Goal: Task Accomplishment & Management: Complete application form

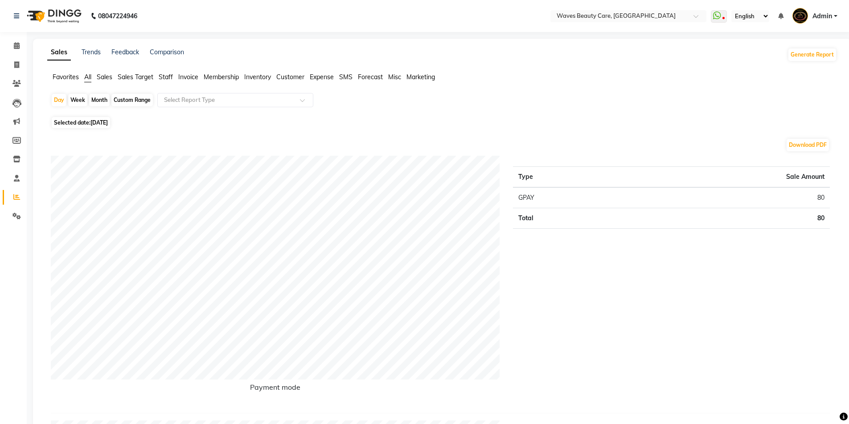
click at [102, 125] on span "[DATE]" at bounding box center [98, 122] width 17 height 7
select select "9"
select select "2025"
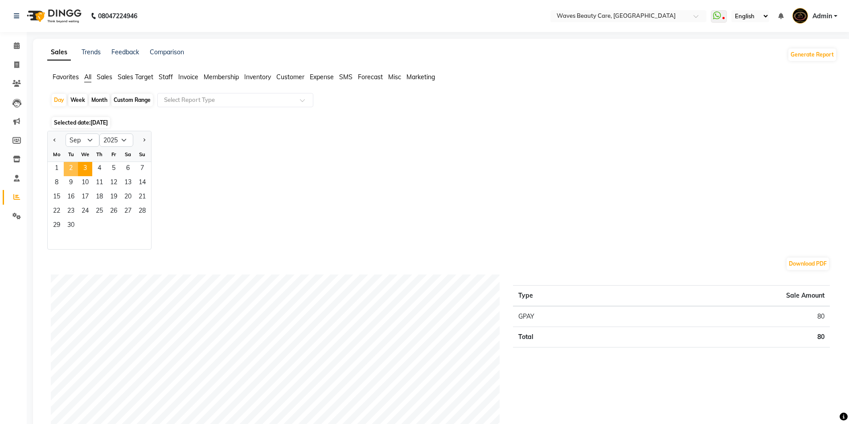
click at [68, 167] on span "2" at bounding box center [71, 169] width 14 height 14
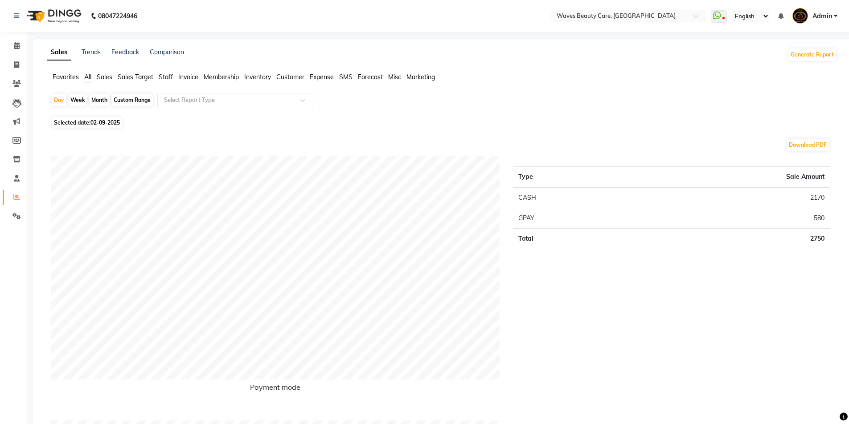
click at [98, 122] on span "02-09-2025" at bounding box center [104, 122] width 29 height 7
select select "9"
select select "2025"
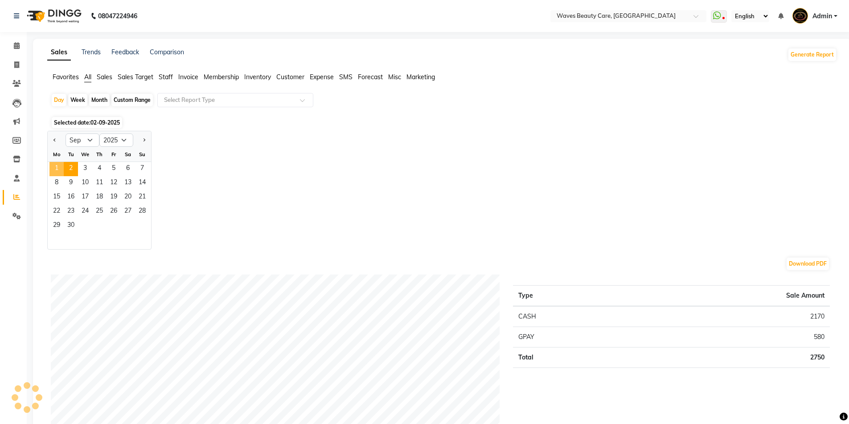
click at [57, 169] on span "1" at bounding box center [56, 169] width 14 height 14
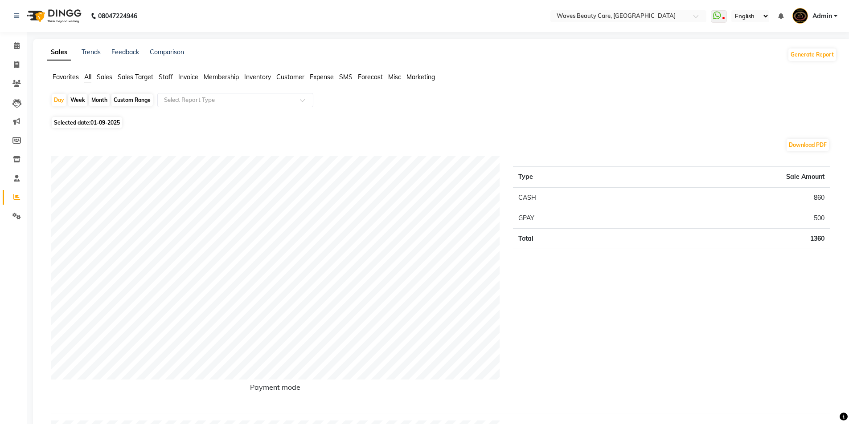
click at [107, 120] on span "01-09-2025" at bounding box center [104, 122] width 29 height 7
select select "9"
select select "2025"
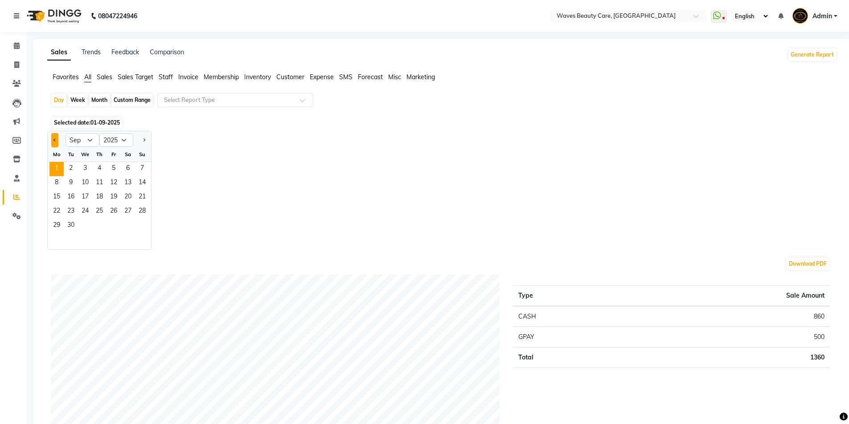
click at [56, 141] on span "Previous month" at bounding box center [54, 139] width 3 height 3
select select "8"
click at [143, 222] on span "31" at bounding box center [142, 226] width 14 height 14
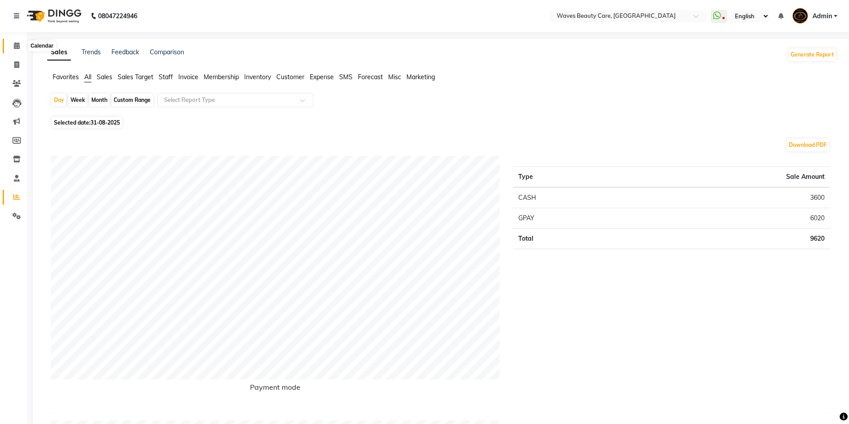
click at [17, 46] on icon at bounding box center [17, 45] width 6 height 7
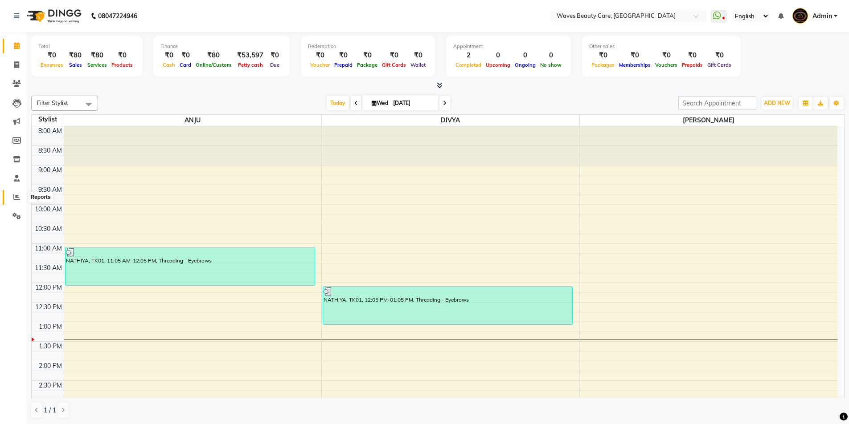
click at [19, 200] on icon at bounding box center [16, 197] width 7 height 7
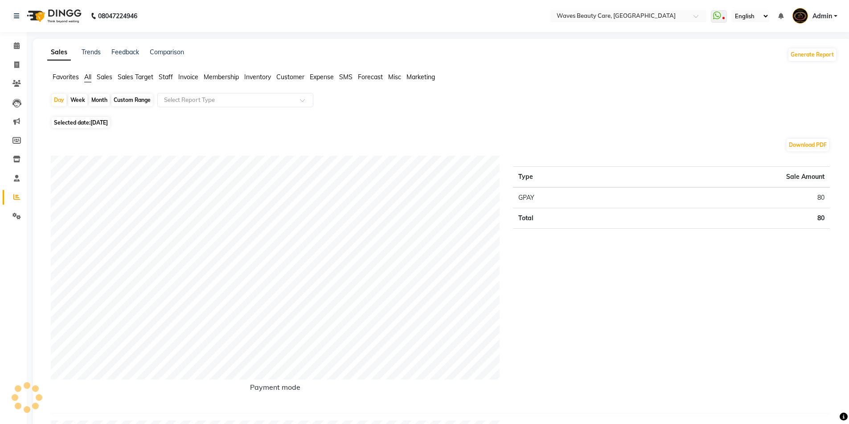
click at [108, 122] on span "[DATE]" at bounding box center [98, 122] width 17 height 7
select select "9"
select select "2025"
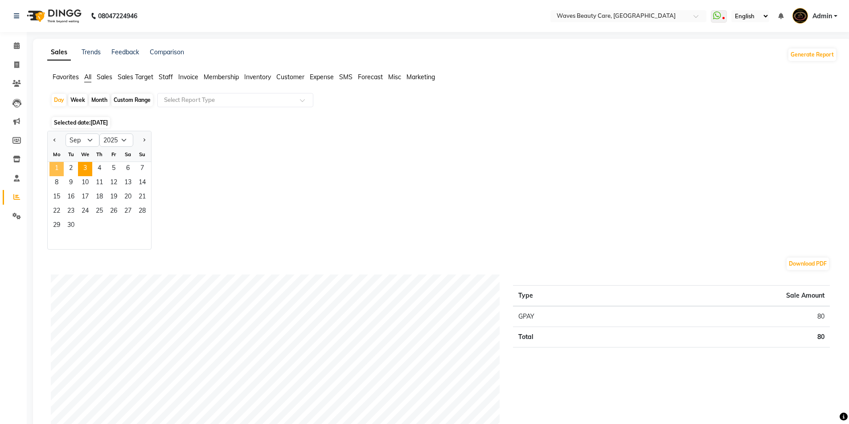
click at [61, 171] on span "1" at bounding box center [56, 169] width 14 height 14
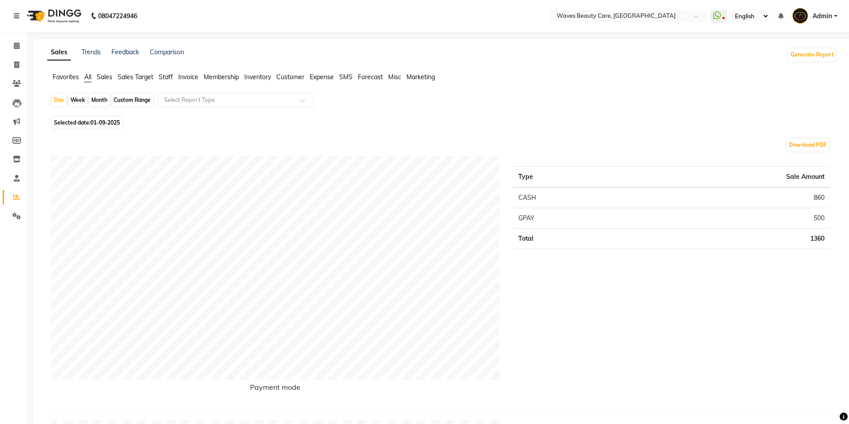
click at [104, 121] on span "01-09-2025" at bounding box center [104, 122] width 29 height 7
select select "9"
select select "2025"
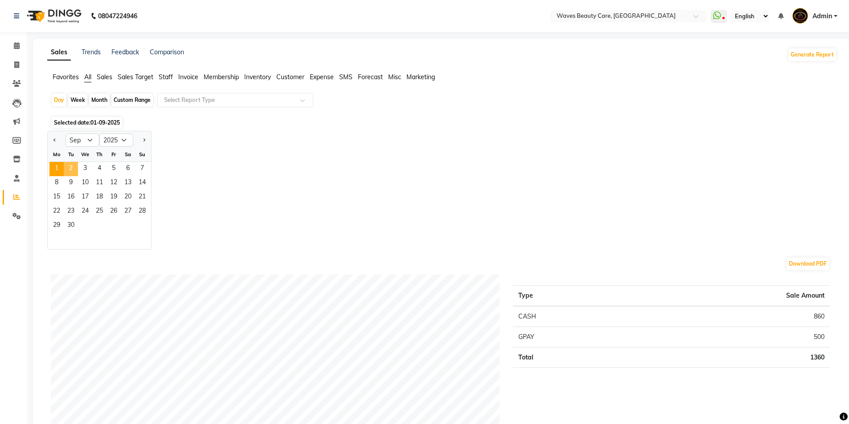
click at [71, 169] on span "2" at bounding box center [71, 169] width 14 height 14
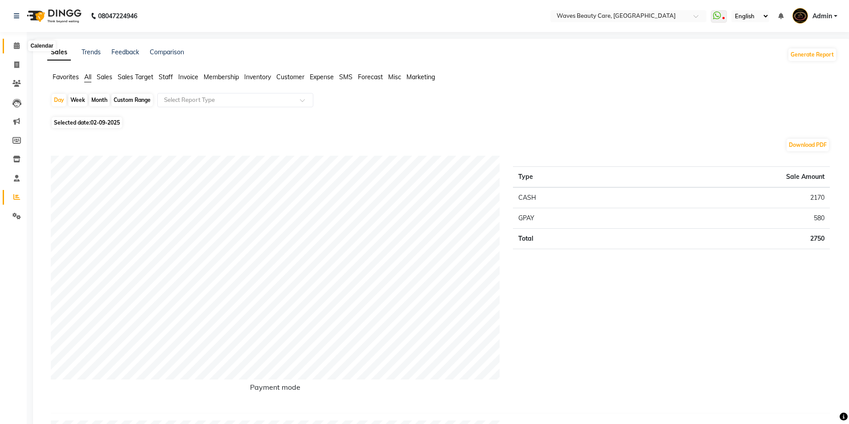
click at [16, 45] on icon at bounding box center [17, 45] width 6 height 7
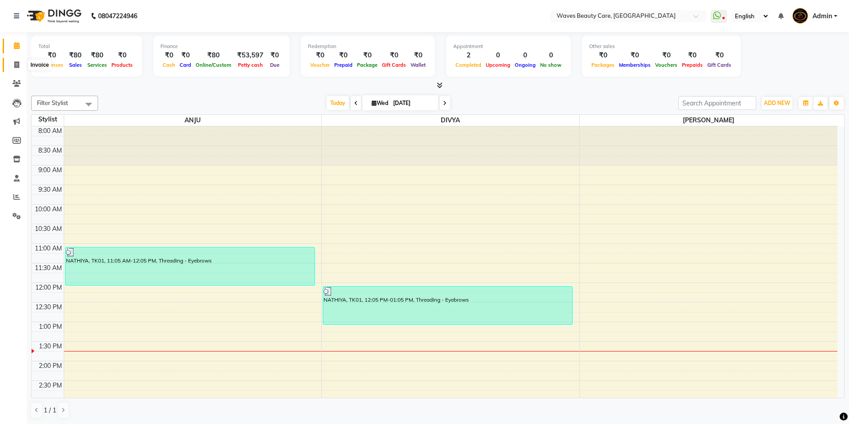
click at [16, 64] on icon at bounding box center [16, 64] width 5 height 7
select select "5946"
select select "service"
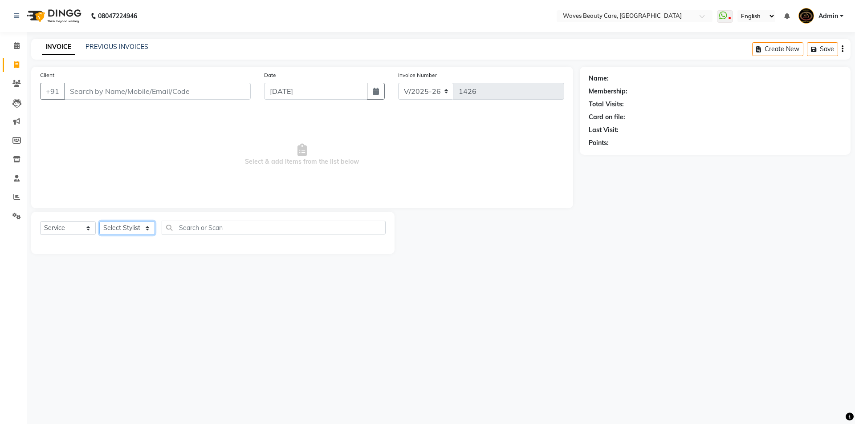
click at [147, 226] on select "Select Stylist ANJU DIVYA Yoganandhi [PERSON_NAME]" at bounding box center [127, 228] width 56 height 14
select select "42275"
click at [99, 221] on select "Select Stylist ANJU DIVYA Yoganandhi [PERSON_NAME]" at bounding box center [127, 228] width 56 height 14
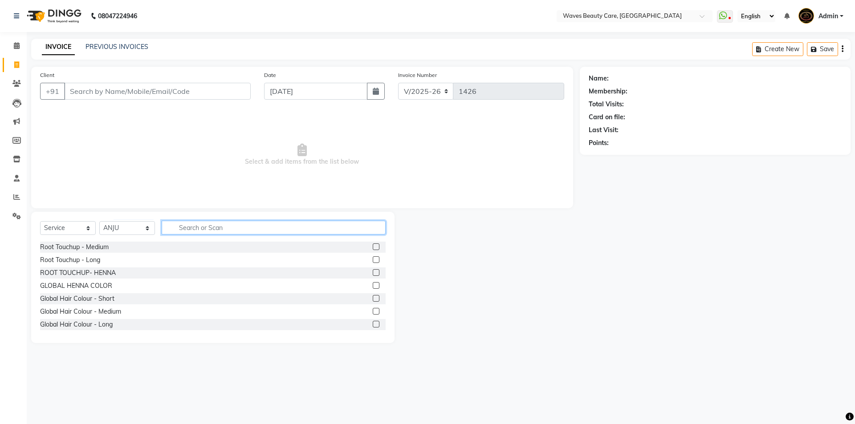
click at [184, 228] on input "text" at bounding box center [274, 228] width 224 height 14
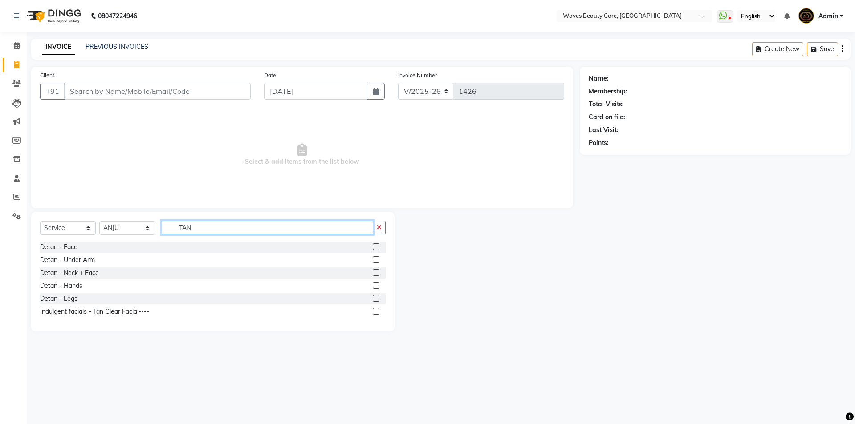
type input "TAN"
click at [133, 320] on div "Detan - Face Detan - Under Arm Detan - Neck + Face Detan - Hands Detan - Legs I…" at bounding box center [213, 282] width 346 height 81
click at [132, 316] on div "Indulgent facials - Tan Clear Facial----" at bounding box center [94, 311] width 109 height 9
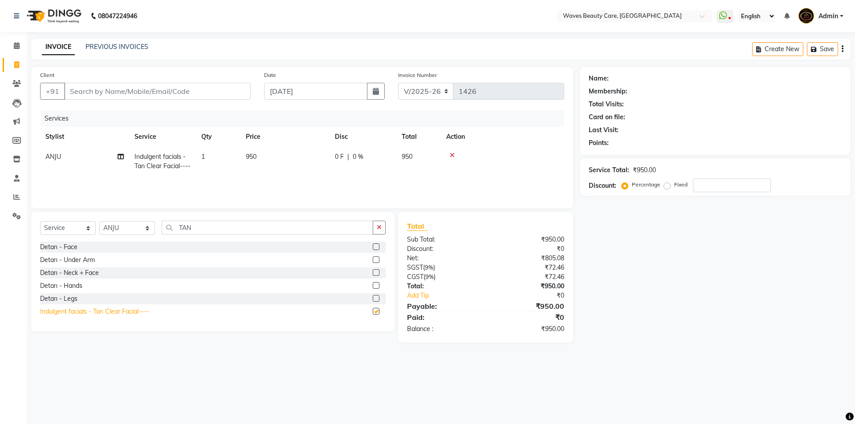
checkbox input "false"
click at [272, 151] on td "950" at bounding box center [285, 161] width 89 height 29
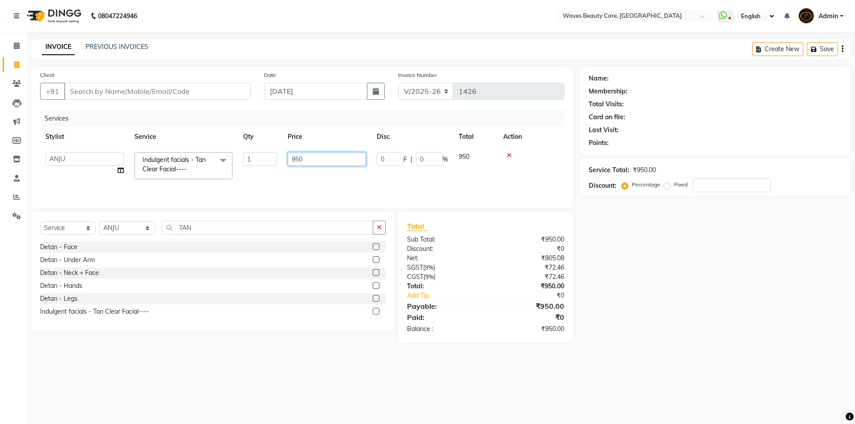
click at [317, 159] on input "950" at bounding box center [327, 159] width 78 height 14
type input "9"
type input "89"
click at [509, 155] on div at bounding box center [502, 155] width 113 height 6
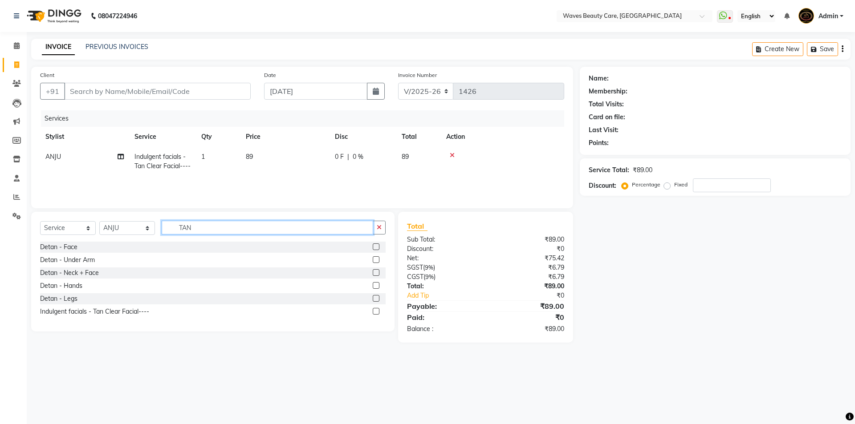
click at [202, 228] on input "TAN" at bounding box center [268, 228] width 212 height 14
click at [451, 151] on td at bounding box center [502, 161] width 123 height 29
click at [450, 156] on icon at bounding box center [452, 155] width 5 height 6
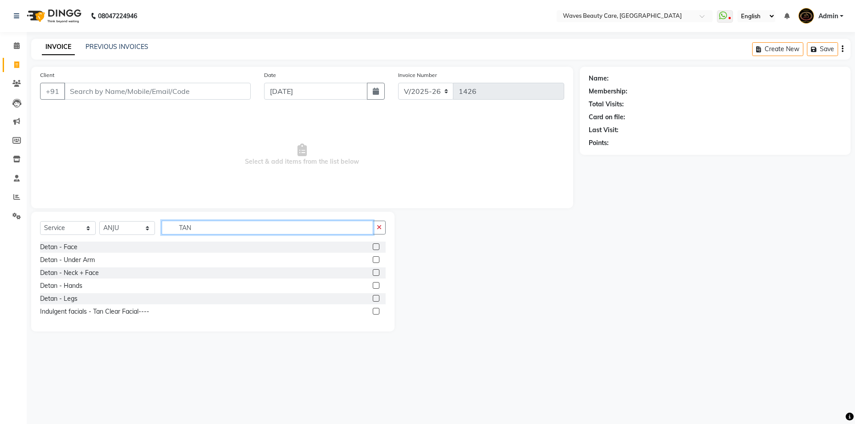
click at [220, 228] on input "TAN" at bounding box center [268, 228] width 212 height 14
type input "T"
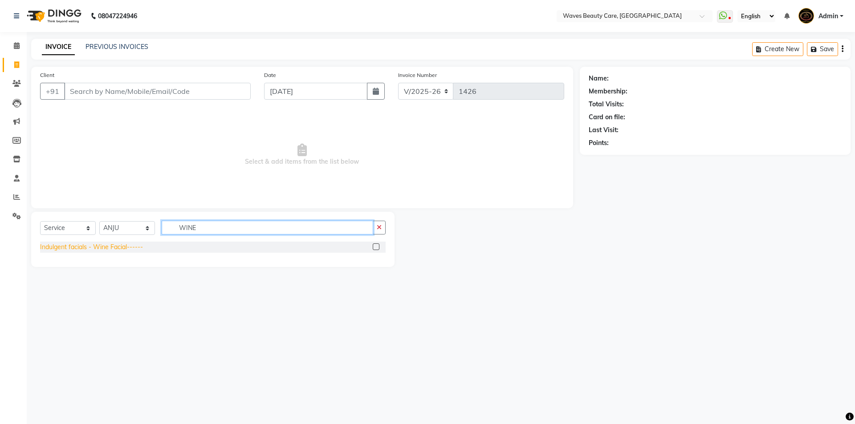
type input "WINE"
click at [126, 251] on div "Indulgent facials - Wine Facial------" at bounding box center [91, 247] width 103 height 9
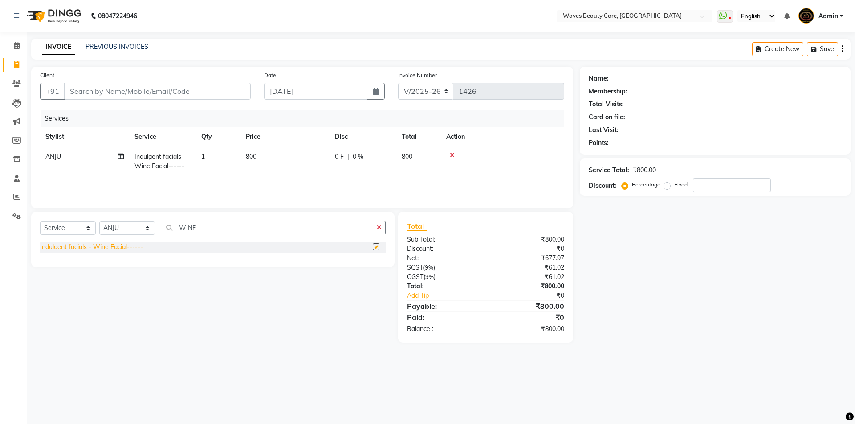
checkbox input "false"
click at [267, 151] on td "800" at bounding box center [285, 161] width 89 height 29
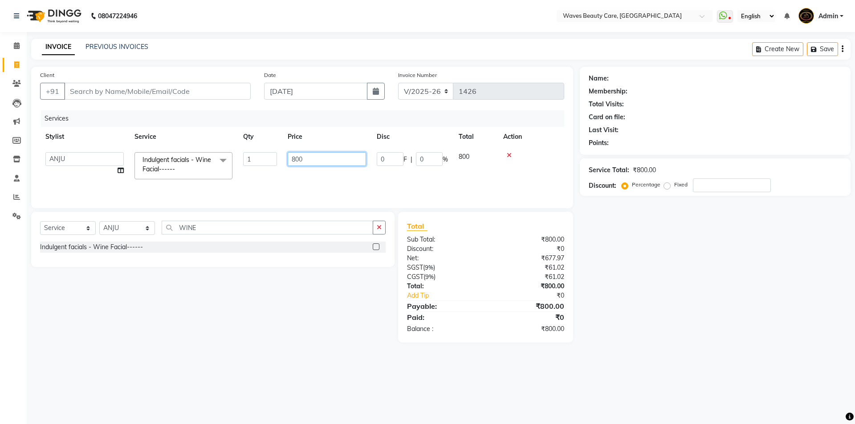
click at [311, 156] on input "800" at bounding box center [327, 159] width 78 height 14
type input "8"
type input "890"
click at [98, 178] on div "Services Stylist Service Qty Price Disc Total Action ANJU Indulgent facials - W…" at bounding box center [302, 154] width 524 height 89
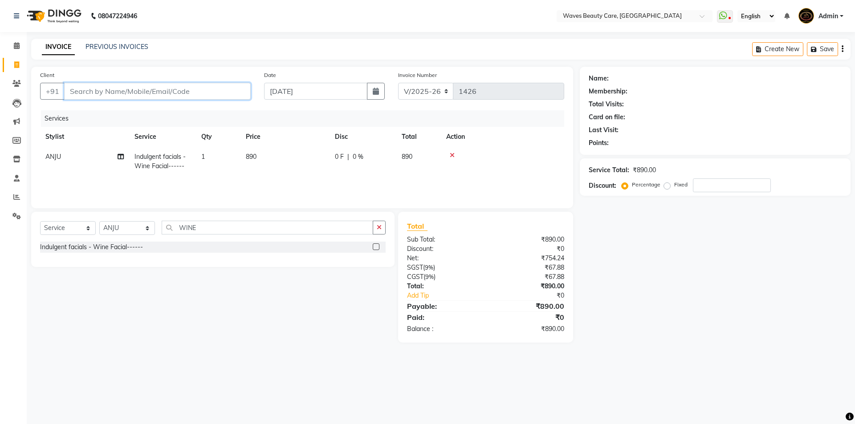
click at [118, 89] on input "Client" at bounding box center [157, 91] width 187 height 17
type input "9"
type input "0"
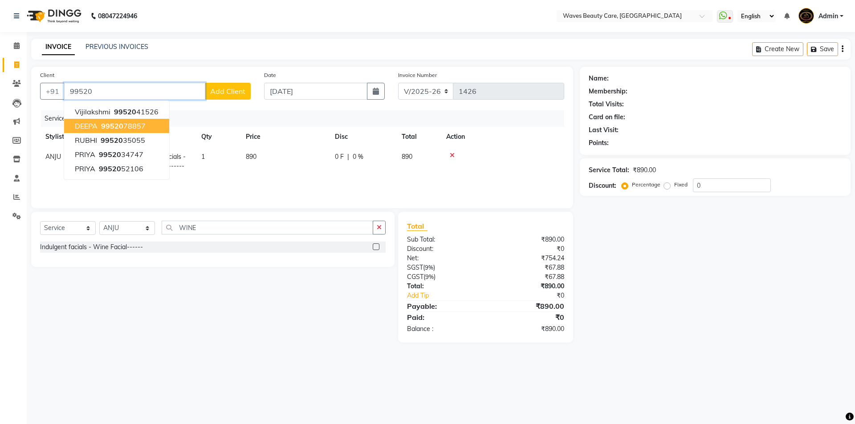
click at [106, 129] on span "99520" at bounding box center [112, 126] width 22 height 9
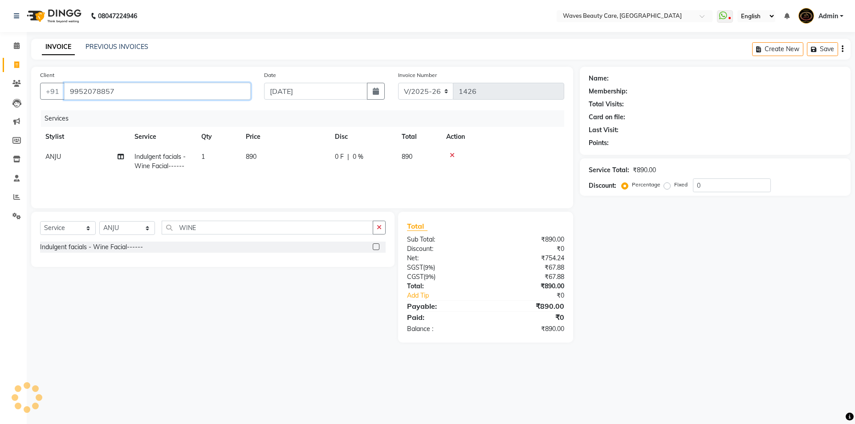
type input "9952078857"
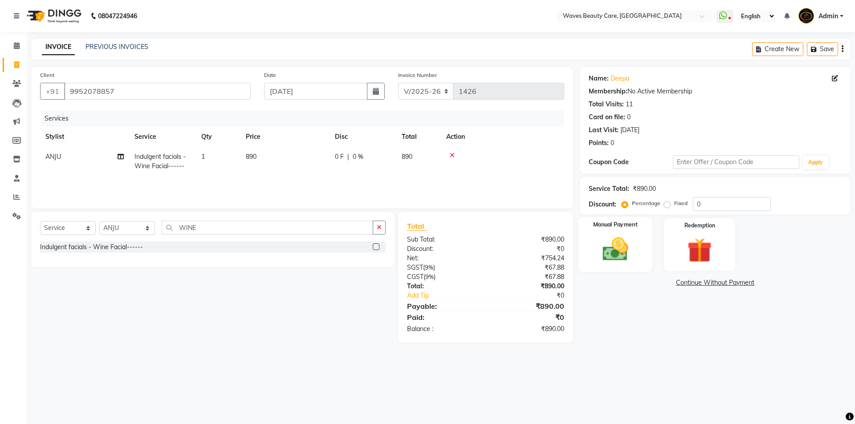
click at [612, 247] on img at bounding box center [615, 249] width 41 height 29
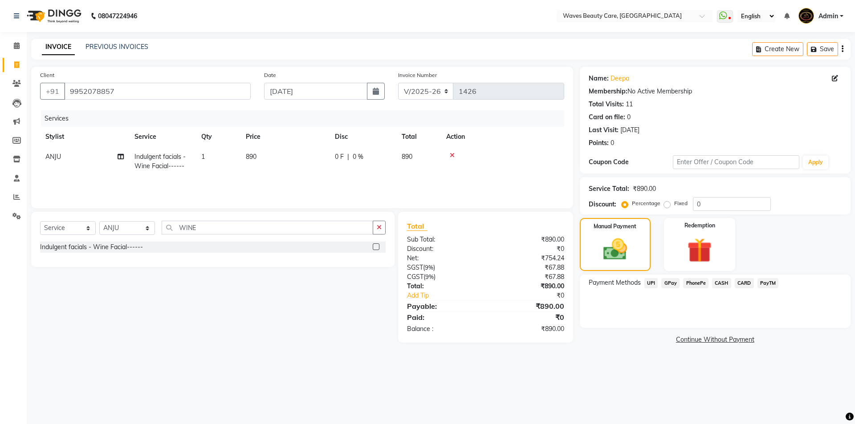
click at [725, 283] on span "CASH" at bounding box center [721, 283] width 19 height 10
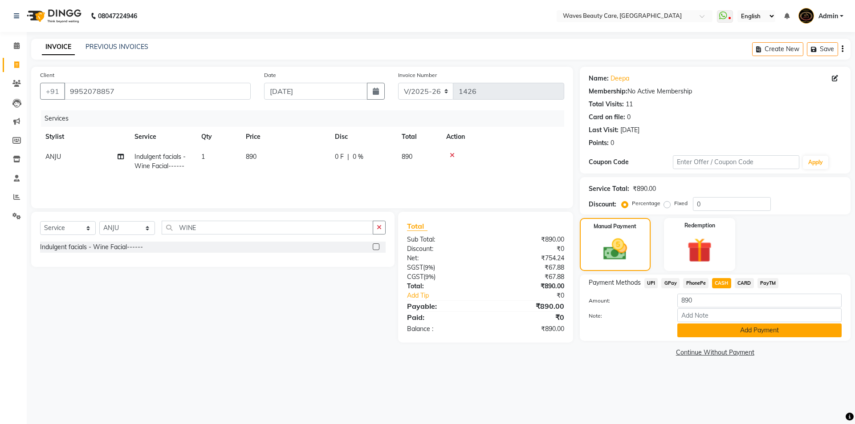
click at [717, 334] on button "Add Payment" at bounding box center [760, 331] width 164 height 14
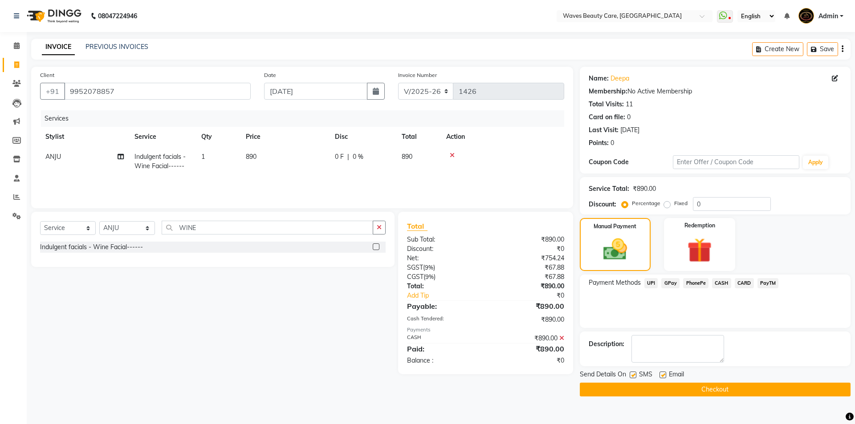
click at [689, 395] on button "Checkout" at bounding box center [715, 390] width 271 height 14
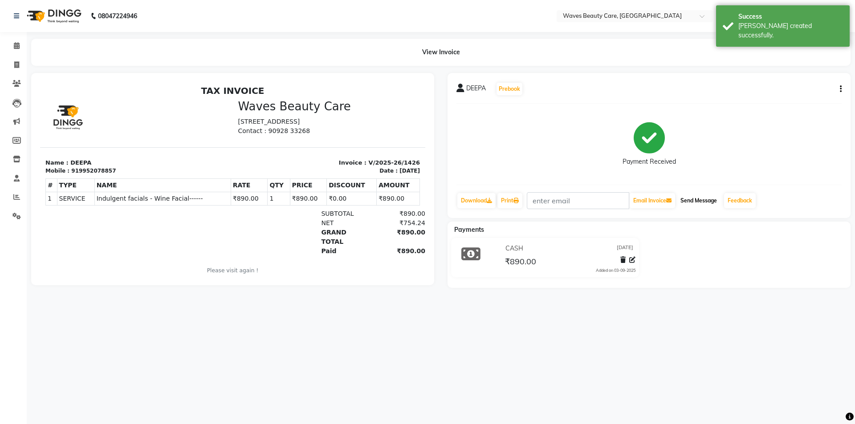
click at [704, 200] on button "Send Message" at bounding box center [699, 200] width 44 height 15
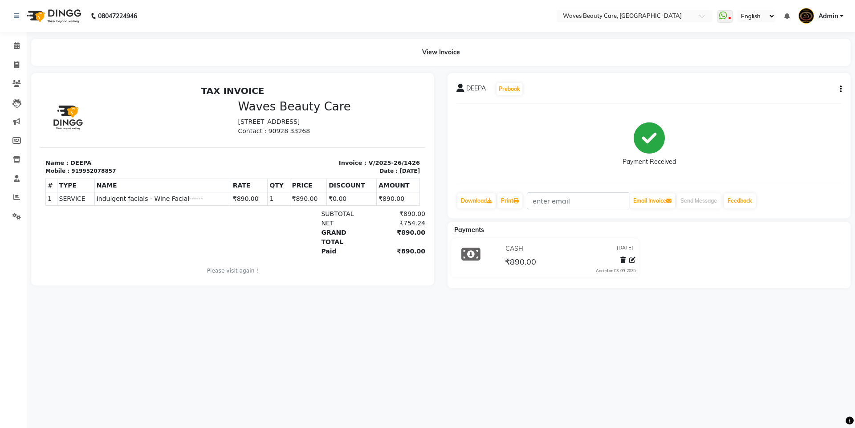
drag, startPoint x: 223, startPoint y: 301, endPoint x: 204, endPoint y: 286, distance: 24.1
click at [204, 286] on main "View Invoice DEEPA Prebook Payment Received Download Print Email Invoice Send M…" at bounding box center [441, 170] width 829 height 263
click at [20, 66] on span at bounding box center [17, 65] width 16 height 10
select select "service"
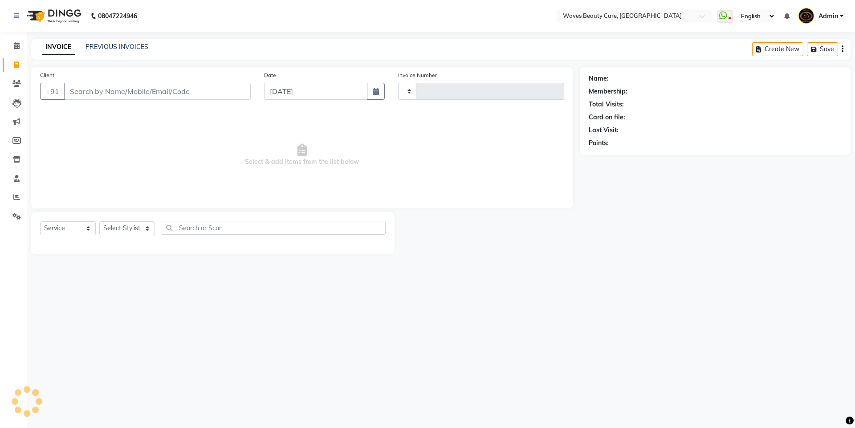
click at [96, 95] on input "Client" at bounding box center [157, 91] width 187 height 17
type input "1427"
select select "5946"
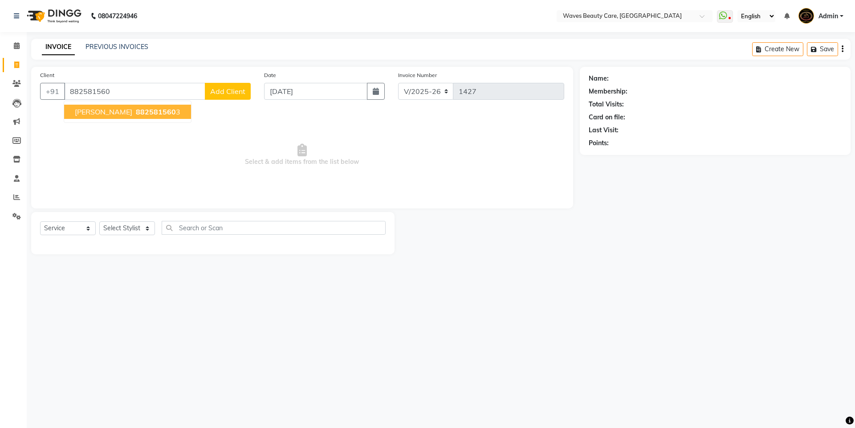
click at [136, 114] on span "882581560" at bounding box center [156, 111] width 40 height 9
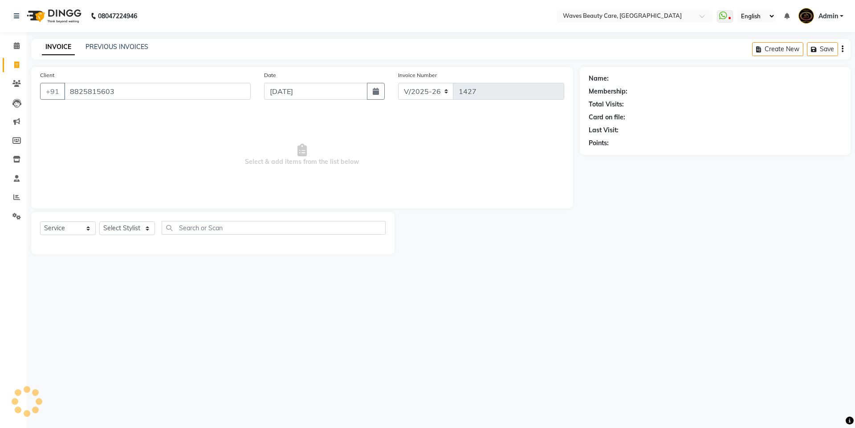
type input "8825815603"
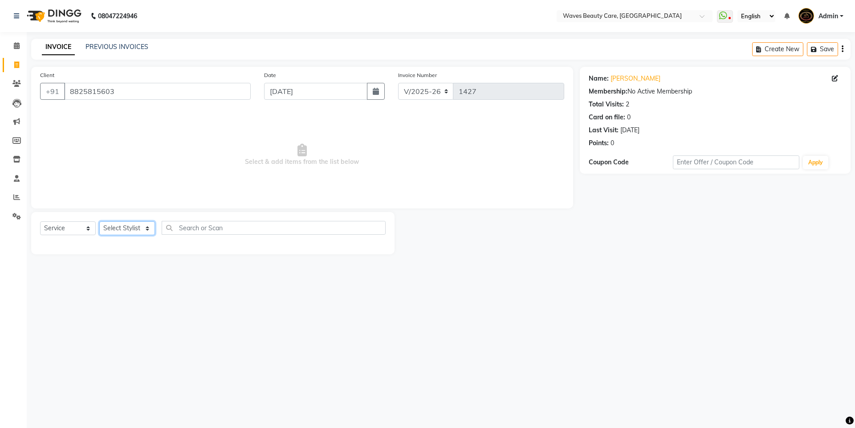
click at [136, 228] on select "Select Stylist ANJU DIVYA Yoganandhi [PERSON_NAME]" at bounding box center [127, 228] width 56 height 14
select select "42275"
click at [99, 221] on select "Select Stylist ANJU DIVYA Yoganandhi [PERSON_NAME]" at bounding box center [127, 228] width 56 height 14
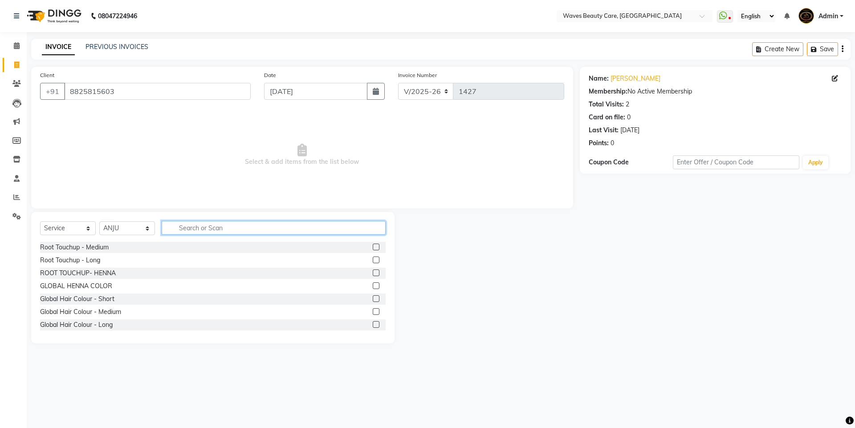
click at [171, 233] on input "text" at bounding box center [274, 228] width 224 height 14
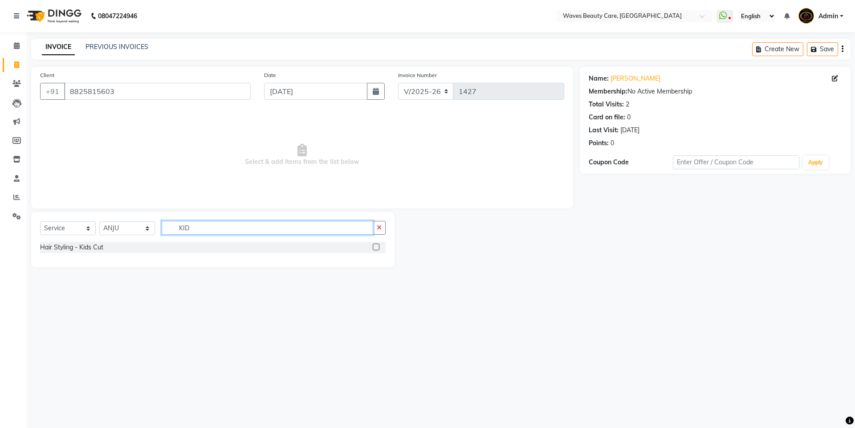
type input "KID"
click at [373, 246] on label at bounding box center [376, 247] width 7 height 7
click at [373, 246] on input "checkbox" at bounding box center [376, 248] width 6 height 6
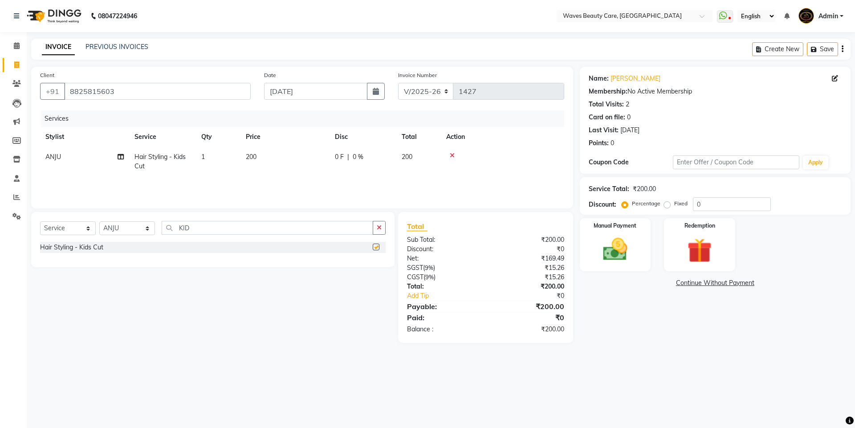
checkbox input "false"
click at [285, 153] on td "200" at bounding box center [285, 161] width 89 height 29
click at [340, 161] on input "200" at bounding box center [327, 159] width 78 height 14
type input "2"
type input "1"
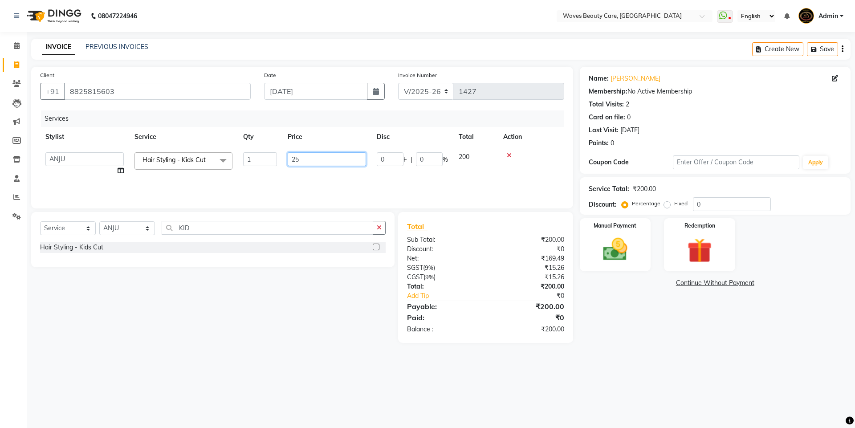
type input "250"
click at [330, 220] on div "Select Service Product Membership Package Voucher Prepaid Gift Card Select Styl…" at bounding box center [212, 239] width 363 height 55
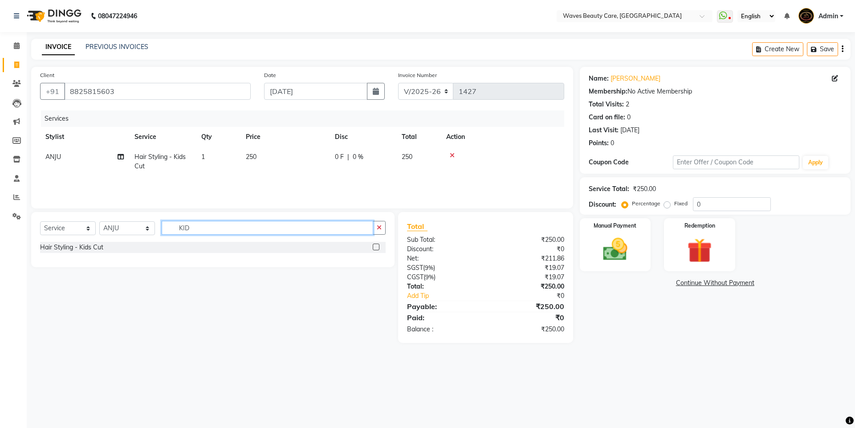
click at [331, 225] on input "KID" at bounding box center [268, 228] width 212 height 14
type input "K"
type input "CLAS"
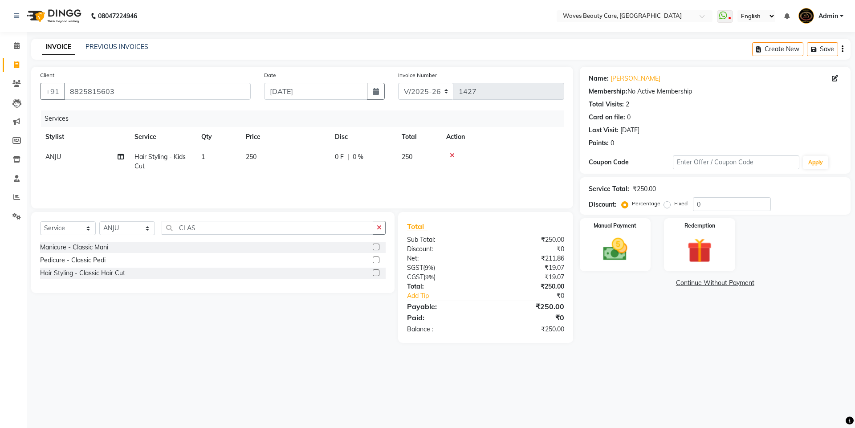
click at [376, 273] on label at bounding box center [376, 272] width 7 height 7
click at [376, 273] on input "checkbox" at bounding box center [376, 273] width 6 height 6
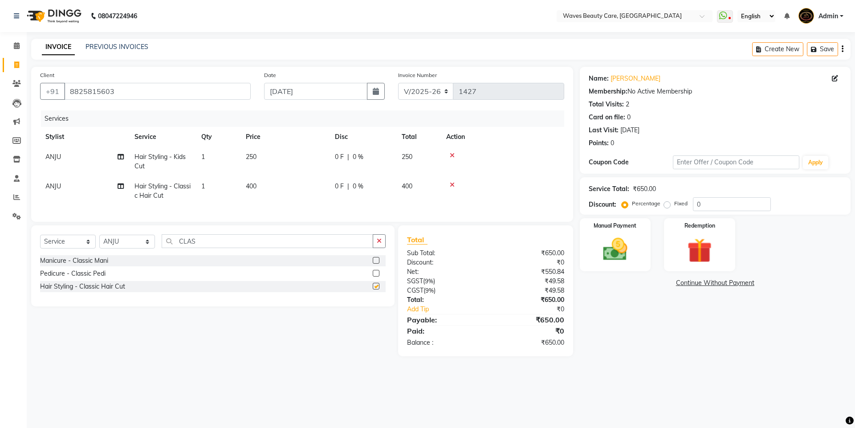
checkbox input "false"
click at [621, 258] on img at bounding box center [615, 249] width 41 height 29
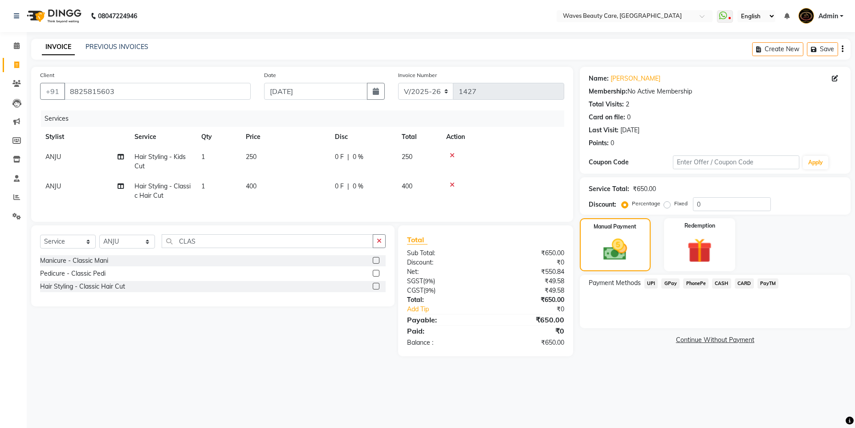
click at [669, 283] on span "GPay" at bounding box center [670, 283] width 18 height 10
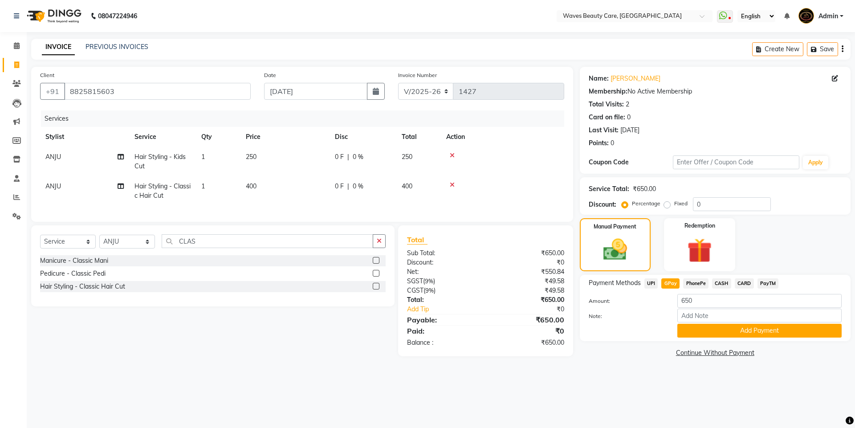
click at [696, 331] on button "Add Payment" at bounding box center [760, 331] width 164 height 14
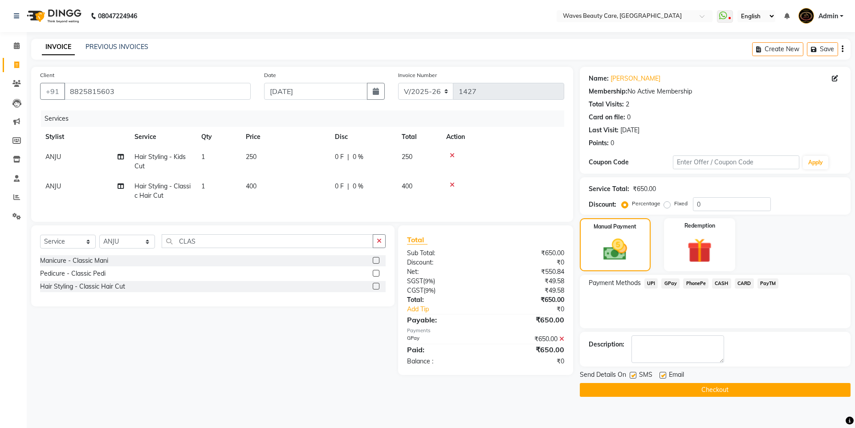
drag, startPoint x: 694, startPoint y: 388, endPoint x: 691, endPoint y: 395, distance: 7.6
click at [695, 388] on button "Checkout" at bounding box center [715, 390] width 271 height 14
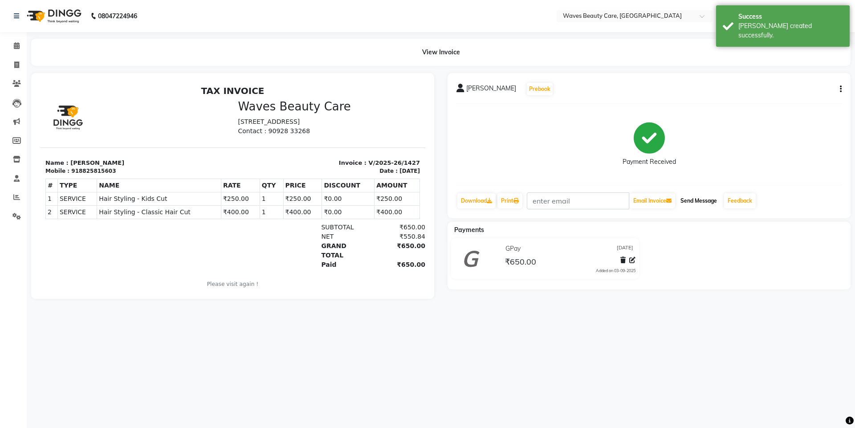
click at [687, 199] on button "Send Message" at bounding box center [699, 200] width 44 height 15
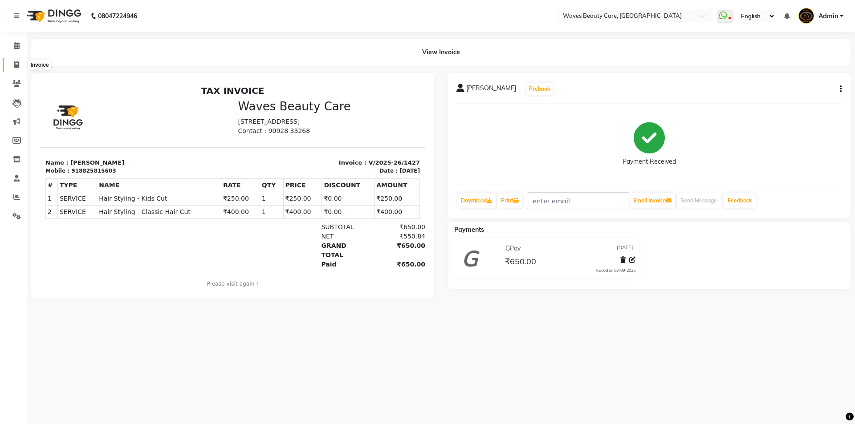
click at [19, 63] on icon at bounding box center [16, 64] width 5 height 7
select select "service"
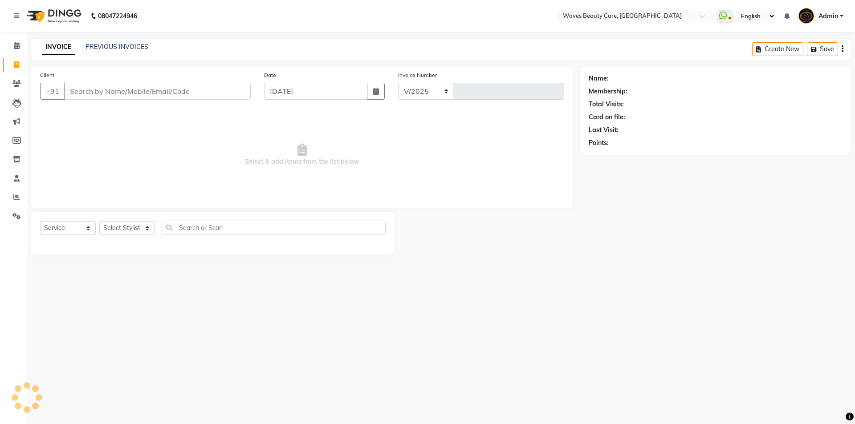
select select "5946"
type input "1428"
click at [87, 87] on input "Client" at bounding box center [157, 91] width 187 height 17
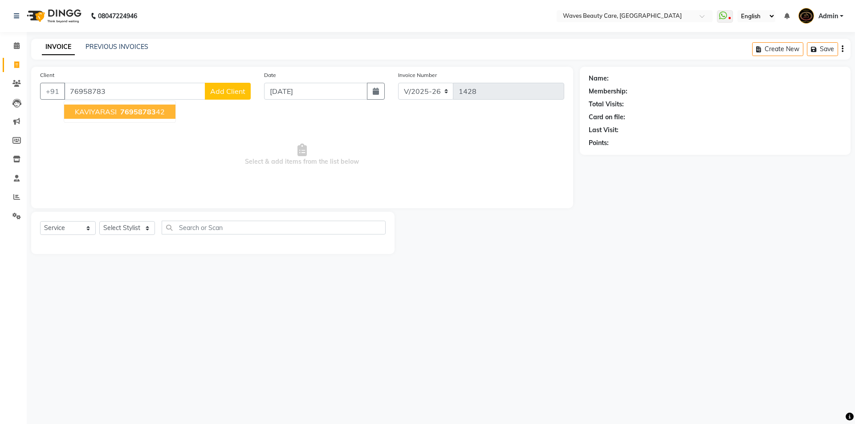
click at [94, 113] on span "KAVIYARASI" at bounding box center [96, 111] width 42 height 9
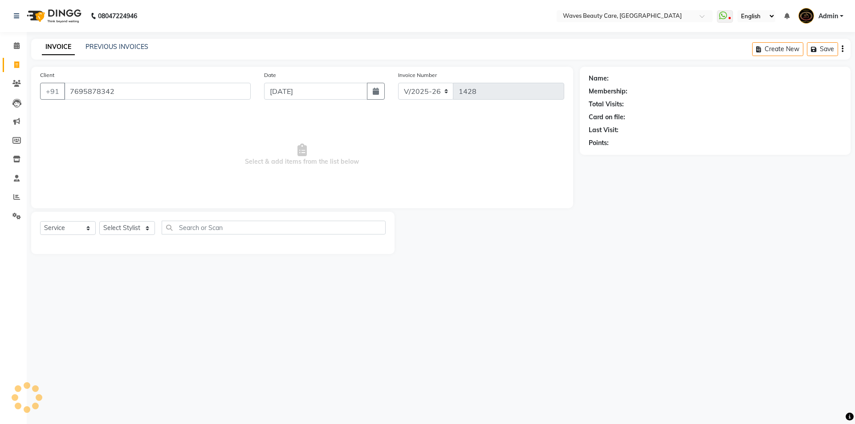
type input "7695878342"
click at [128, 229] on select "Select Stylist ANJU DIVYA Yoganandhi [PERSON_NAME]" at bounding box center [127, 228] width 56 height 14
select select "66638"
click at [99, 221] on select "Select Stylist ANJU DIVYA Yoganandhi [PERSON_NAME]" at bounding box center [127, 228] width 56 height 14
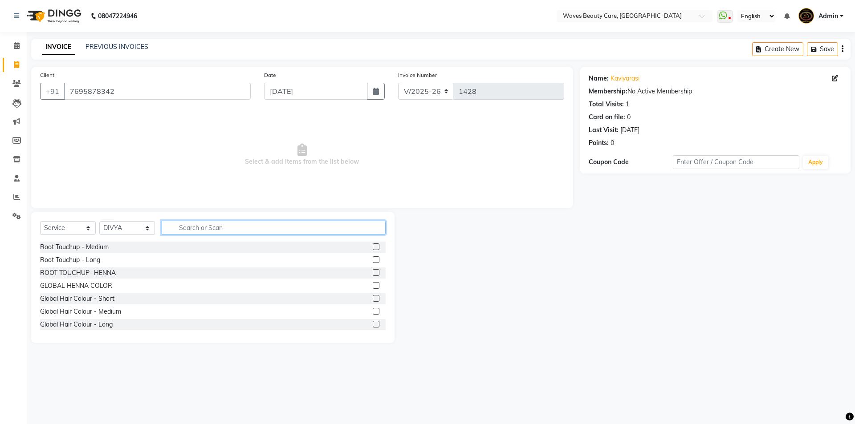
click at [190, 224] on input "text" at bounding box center [274, 228] width 224 height 14
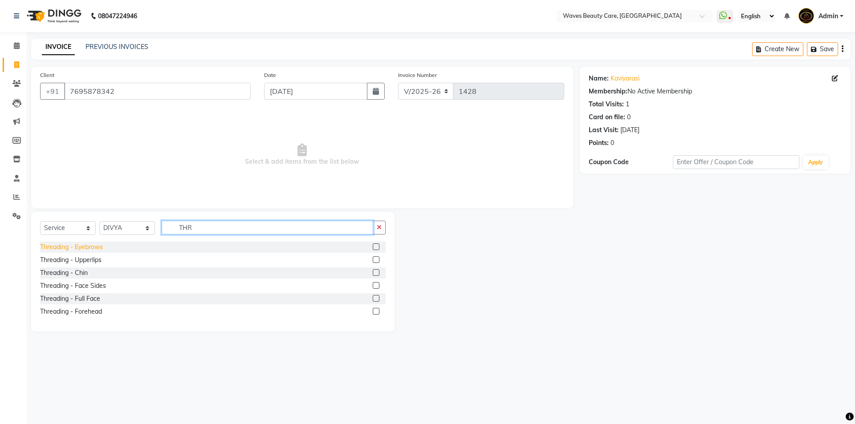
type input "THR"
click at [93, 247] on div "Threading - Eyebrows" at bounding box center [71, 247] width 63 height 9
checkbox input "false"
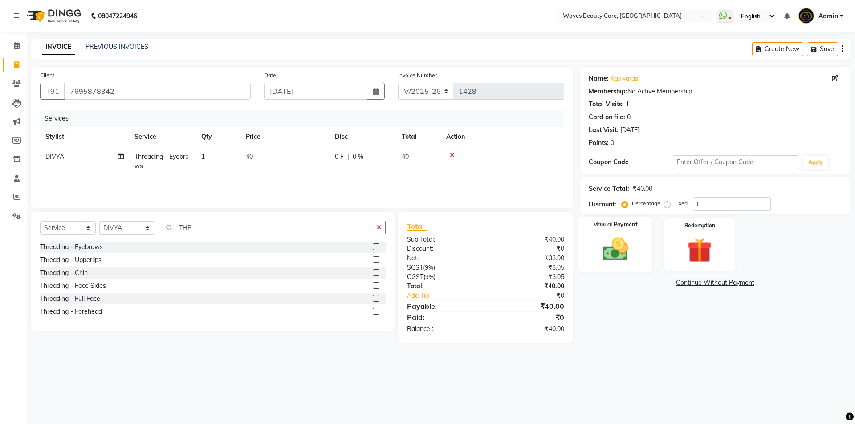
click at [618, 254] on img at bounding box center [615, 249] width 41 height 29
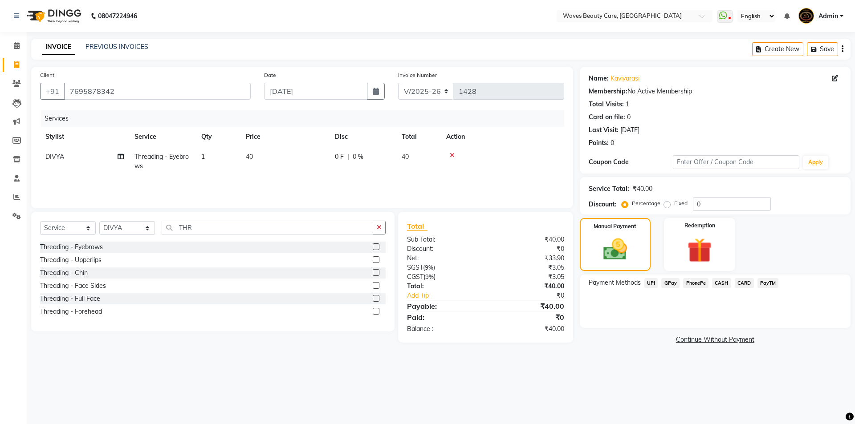
click at [717, 285] on span "CASH" at bounding box center [721, 283] width 19 height 10
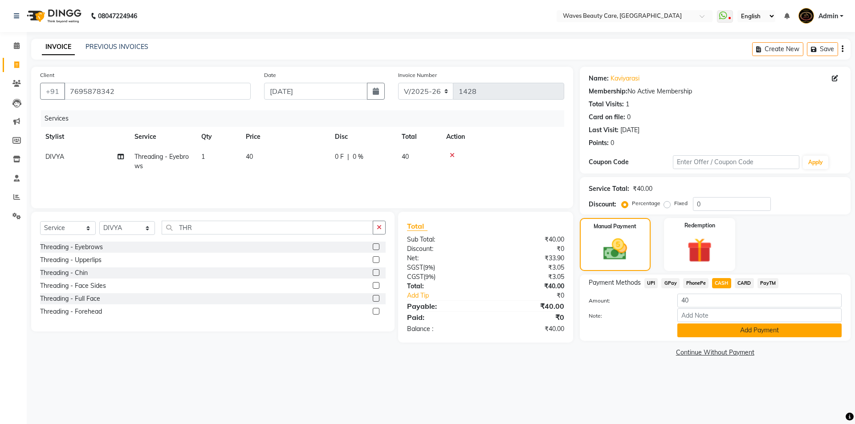
click at [712, 326] on button "Add Payment" at bounding box center [760, 331] width 164 height 14
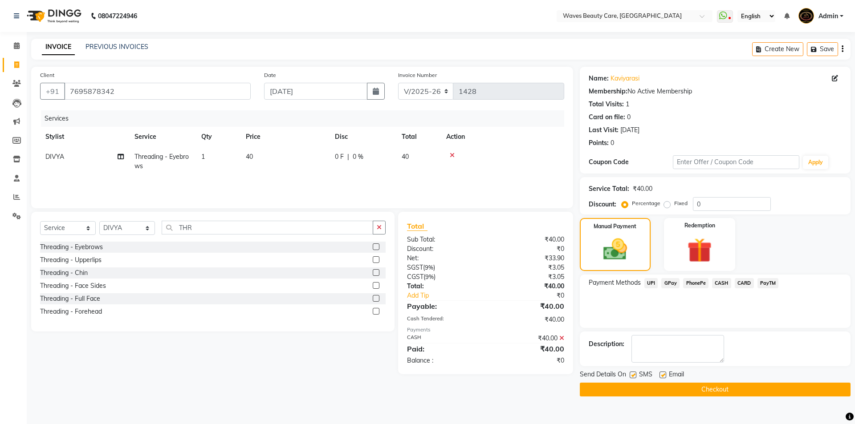
click at [701, 393] on button "Checkout" at bounding box center [715, 390] width 271 height 14
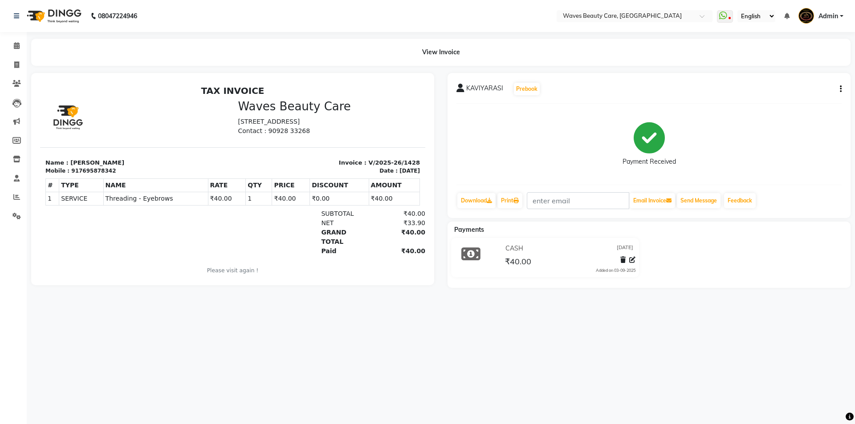
drag, startPoint x: 0, startPoint y: 3, endPoint x: 0, endPoint y: -39, distance: 41.4
click at [0, 0] on html "08047224946 Select Location × Waves Beauty Care, Chengalpet Road WhatsApp Statu…" at bounding box center [427, 212] width 855 height 424
click at [18, 65] on icon at bounding box center [16, 64] width 5 height 7
select select "service"
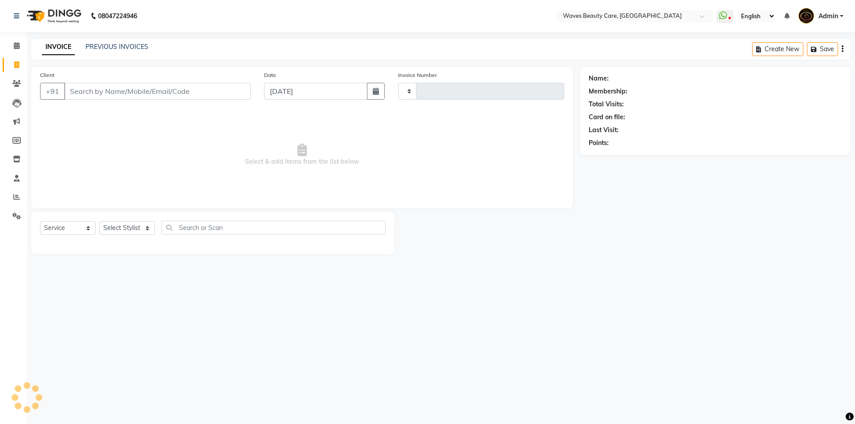
type input "1429"
select select "5946"
click at [101, 99] on input "Client" at bounding box center [157, 91] width 187 height 17
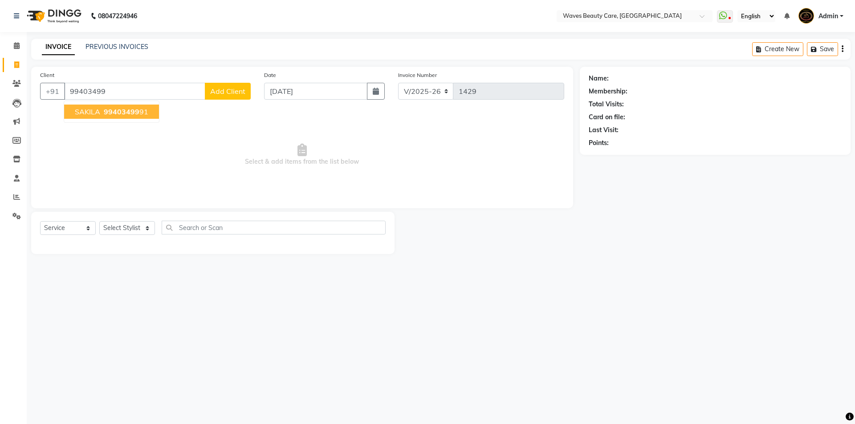
click at [112, 117] on button "SAKILA 99403499 91" at bounding box center [111, 112] width 95 height 14
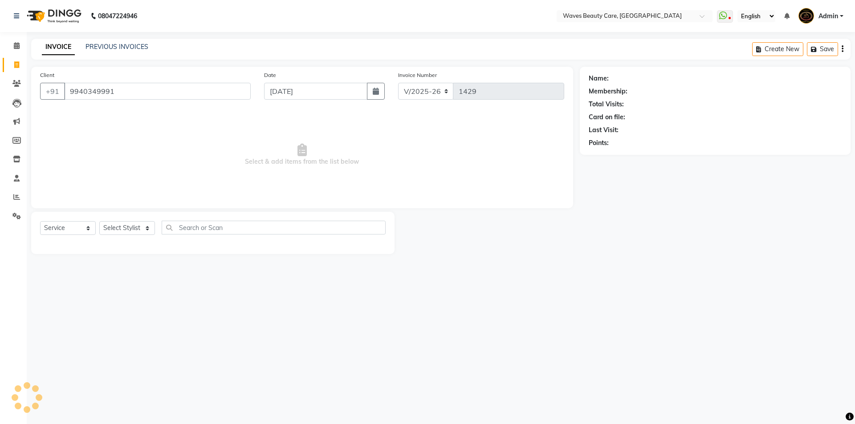
type input "9940349991"
drag, startPoint x: 131, startPoint y: 220, endPoint x: 125, endPoint y: 230, distance: 12.0
click at [130, 221] on div "Select Service Product Membership Package Voucher Prepaid Gift Card Select Styl…" at bounding box center [212, 233] width 363 height 42
click at [125, 231] on select "Select Stylist ANJU DIVYA Yoganandhi [PERSON_NAME]" at bounding box center [127, 228] width 56 height 14
select select "42275"
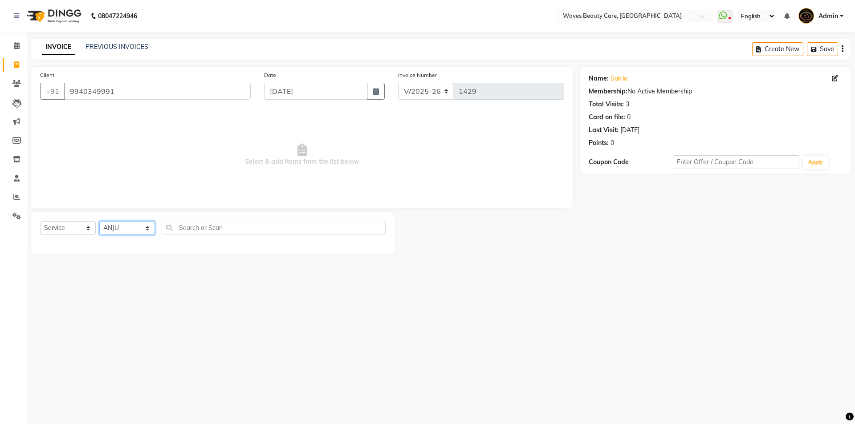
click at [99, 221] on select "Select Stylist ANJU DIVYA Yoganandhi [PERSON_NAME]" at bounding box center [127, 228] width 56 height 14
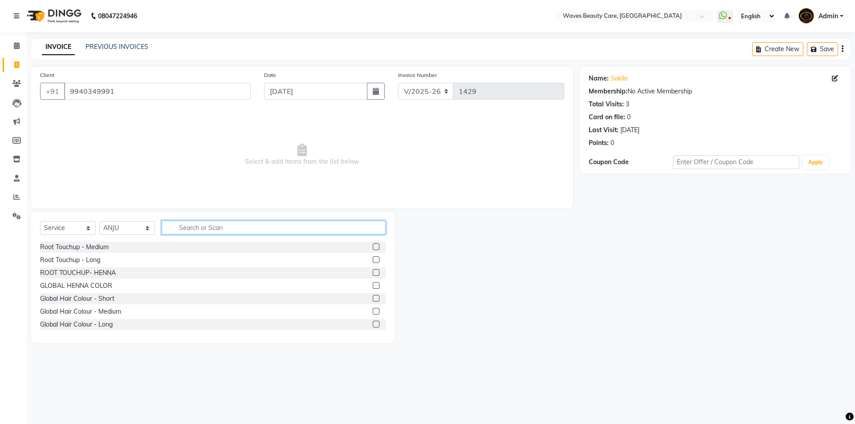
click at [171, 223] on input "text" at bounding box center [274, 228] width 224 height 14
type input "THRE"
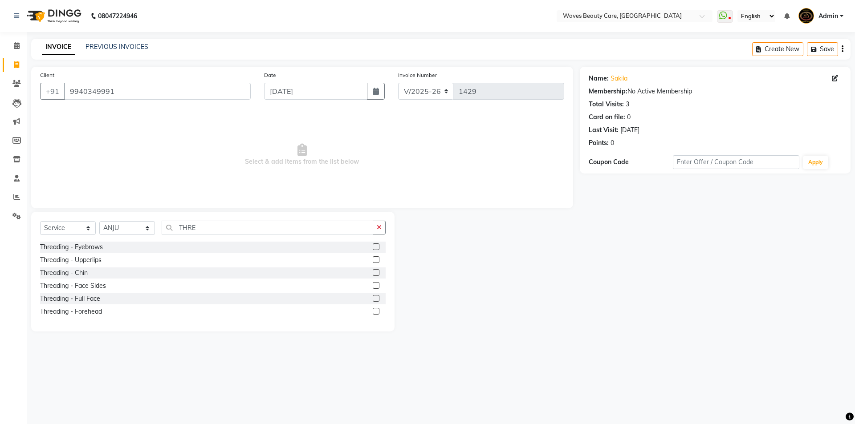
click at [373, 249] on label at bounding box center [376, 247] width 7 height 7
click at [373, 249] on input "checkbox" at bounding box center [376, 248] width 6 height 6
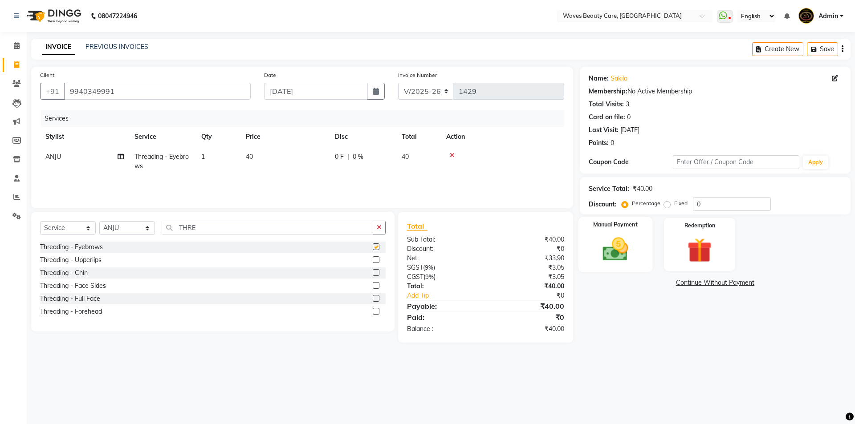
checkbox input "false"
click at [624, 226] on label "Manual Payment" at bounding box center [615, 225] width 45 height 8
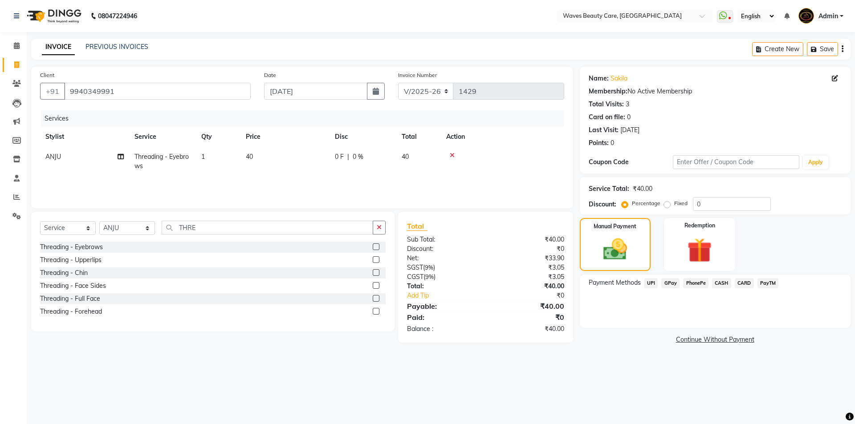
click at [669, 286] on span "GPay" at bounding box center [670, 283] width 18 height 10
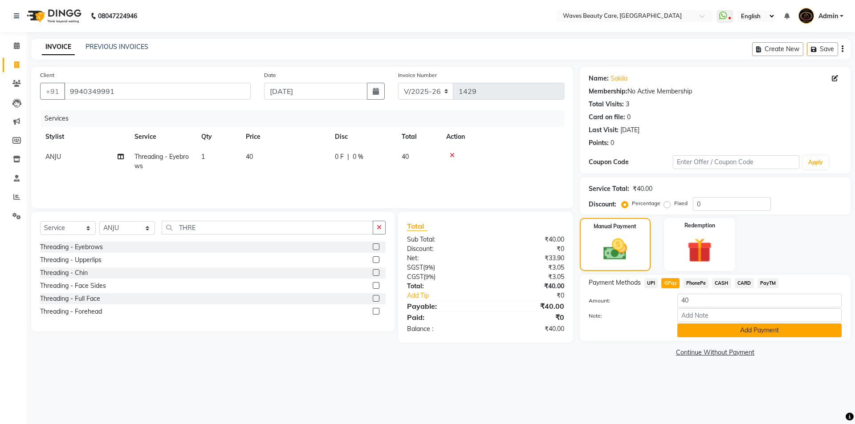
click at [702, 333] on button "Add Payment" at bounding box center [760, 331] width 164 height 14
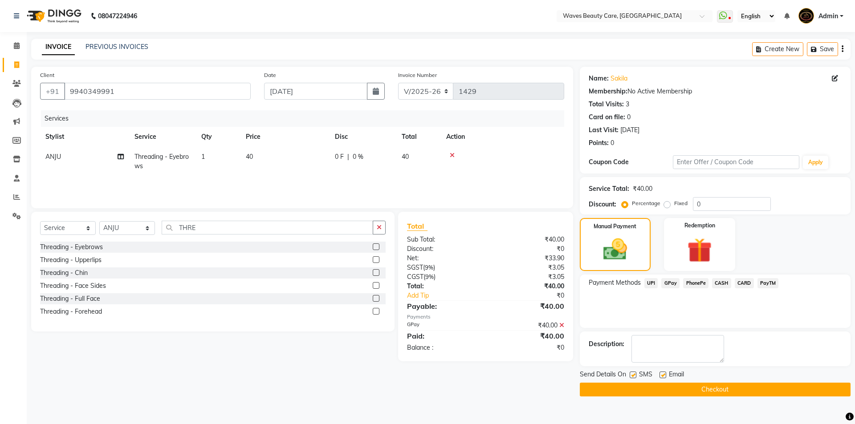
click at [756, 390] on button "Checkout" at bounding box center [715, 390] width 271 height 14
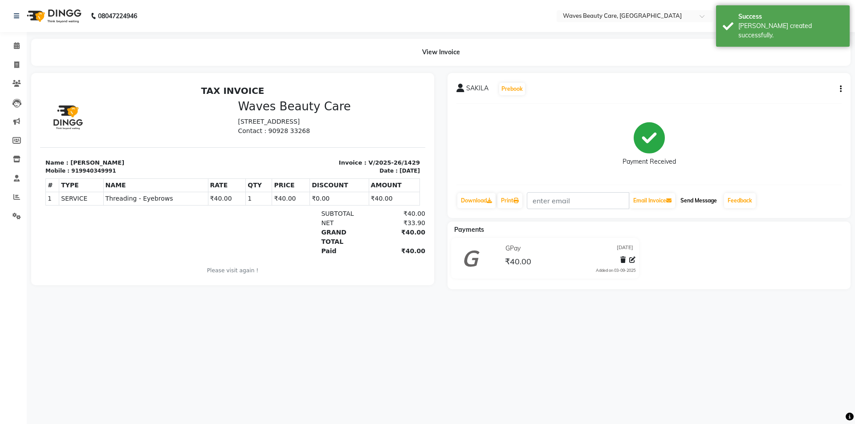
click at [708, 204] on button "Send Message" at bounding box center [699, 200] width 44 height 15
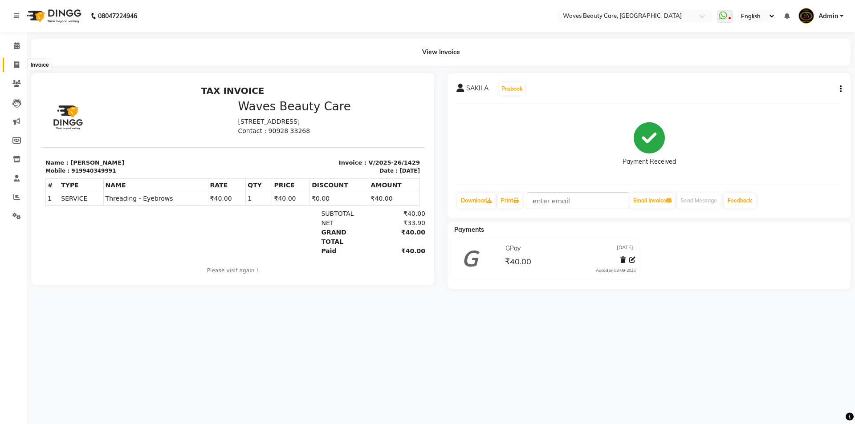
drag, startPoint x: 16, startPoint y: 65, endPoint x: 21, endPoint y: 70, distance: 7.0
click at [16, 65] on icon at bounding box center [16, 64] width 5 height 7
select select "service"
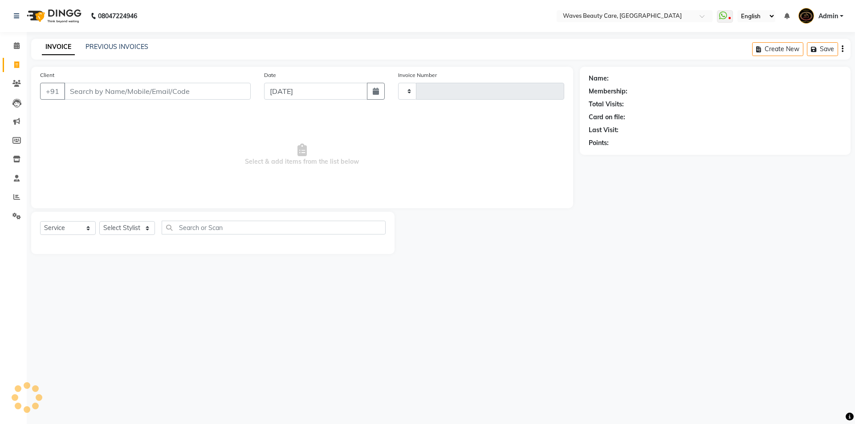
type input "1430"
select select "5946"
click at [115, 89] on input "Client" at bounding box center [157, 91] width 187 height 17
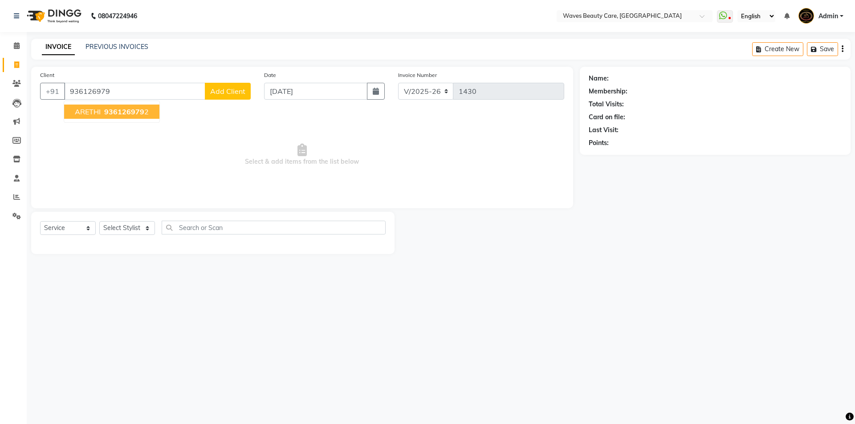
click at [104, 116] on ngb-highlight "936126979 2" at bounding box center [125, 111] width 46 height 9
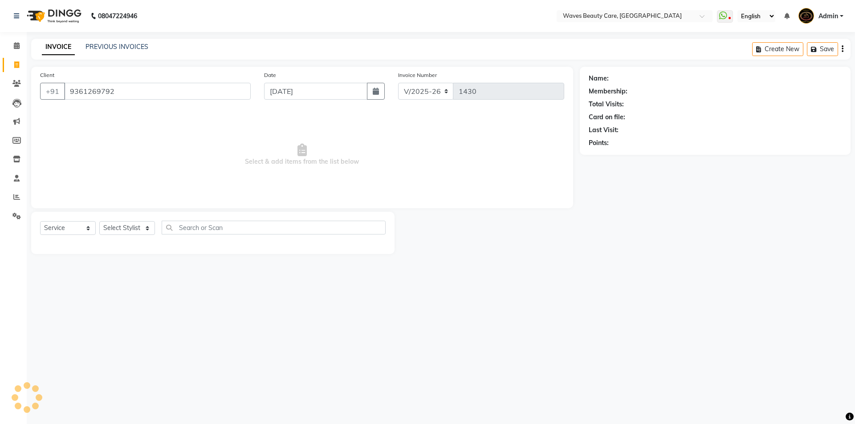
type input "9361269792"
click at [111, 232] on select "Select Stylist ANJU DIVYA Yoganandhi [PERSON_NAME]" at bounding box center [127, 228] width 56 height 14
select select "42275"
click at [99, 221] on select "Select Stylist ANJU DIVYA Yoganandhi [PERSON_NAME]" at bounding box center [127, 228] width 56 height 14
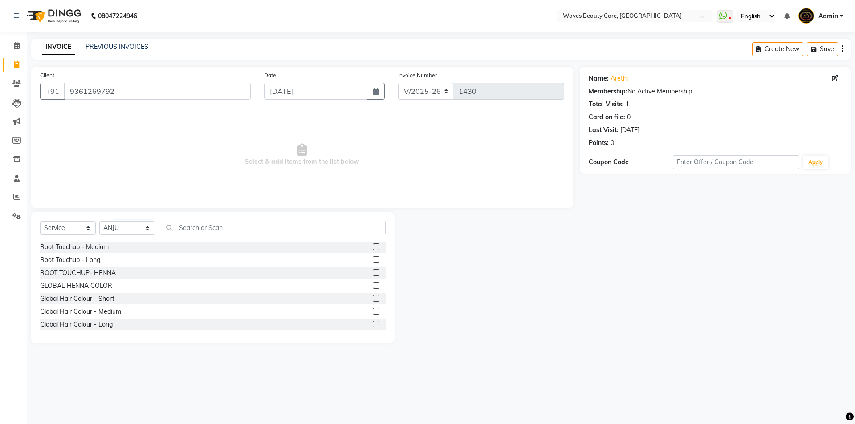
click at [165, 220] on div "Select Service Product Membership Package Voucher Prepaid Gift Card Select Styl…" at bounding box center [212, 277] width 363 height 131
click at [170, 227] on input "text" at bounding box center [274, 228] width 224 height 14
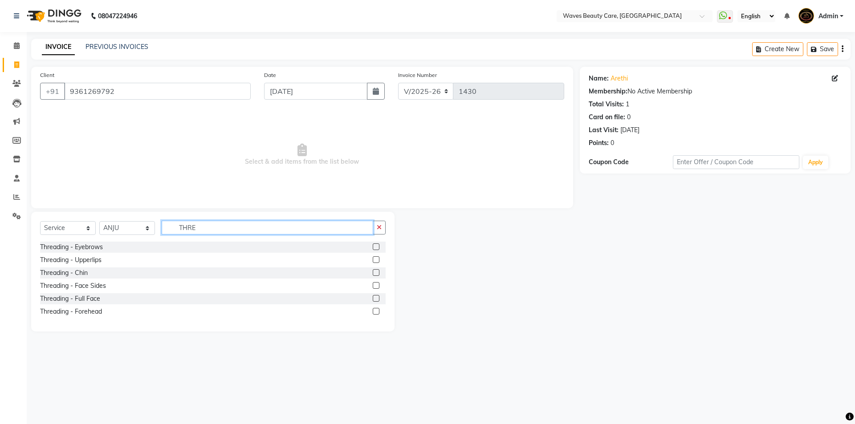
type input "THRE"
click at [376, 248] on label at bounding box center [376, 247] width 7 height 7
click at [376, 248] on input "checkbox" at bounding box center [376, 248] width 6 height 6
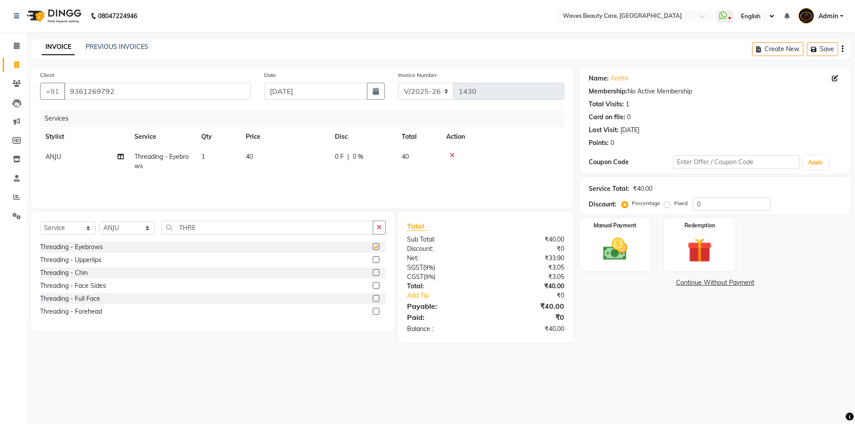
checkbox input "false"
click at [606, 253] on img at bounding box center [615, 249] width 41 height 29
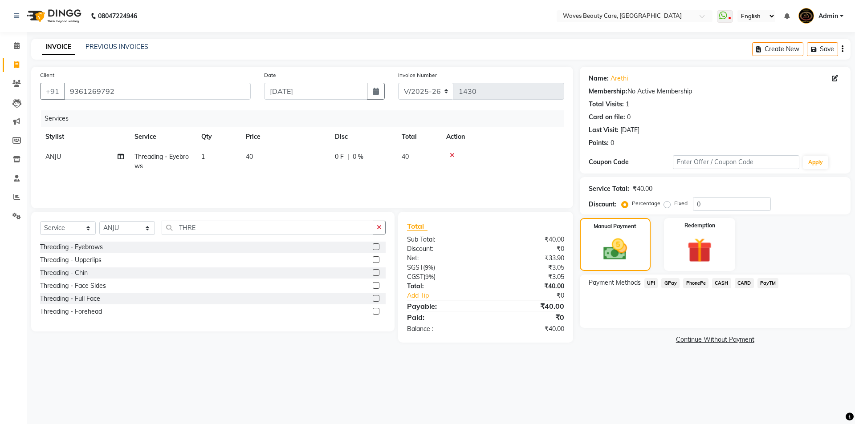
click at [671, 284] on span "GPay" at bounding box center [670, 283] width 18 height 10
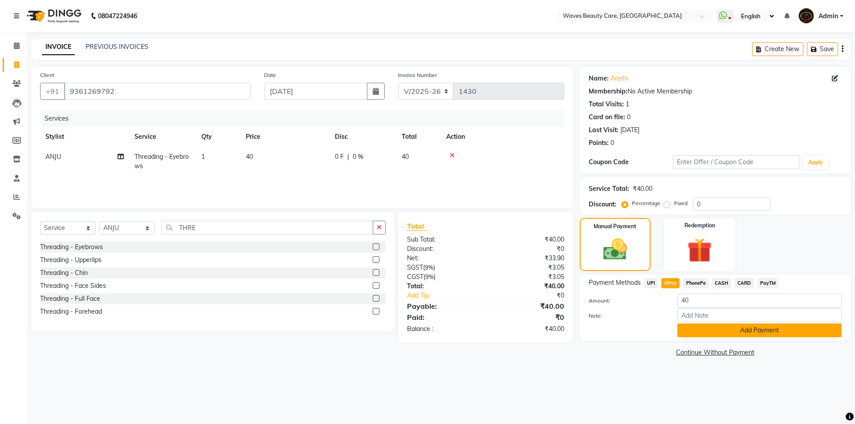
click at [684, 330] on button "Add Payment" at bounding box center [760, 331] width 164 height 14
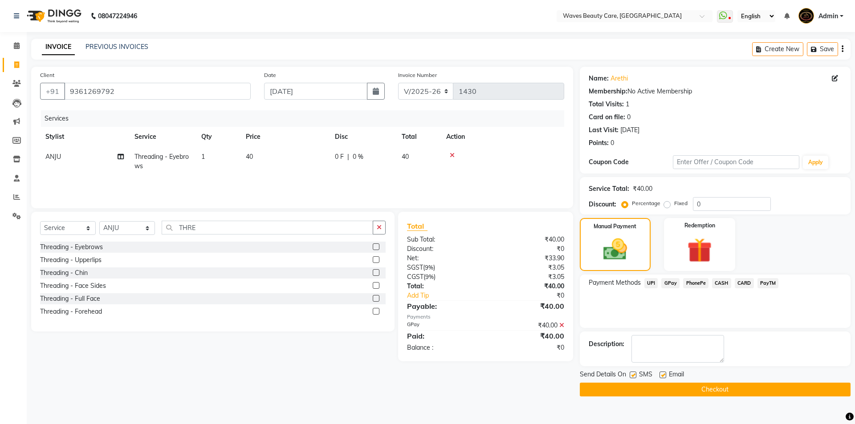
click at [702, 390] on button "Checkout" at bounding box center [715, 390] width 271 height 14
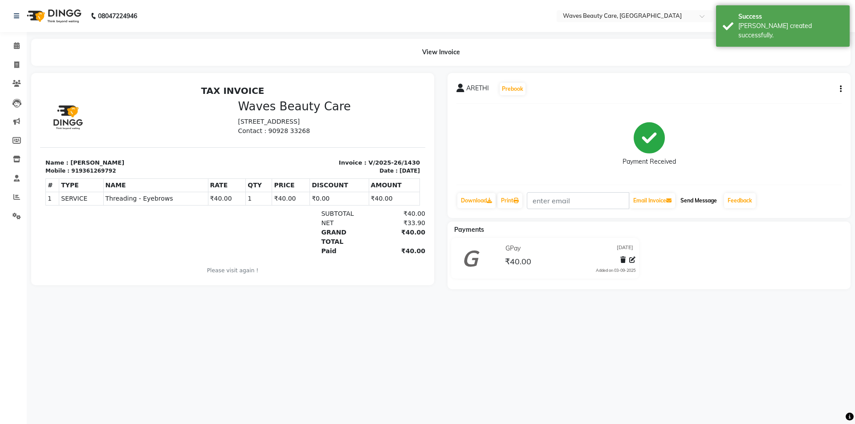
click at [702, 199] on button "Send Message" at bounding box center [699, 200] width 44 height 15
